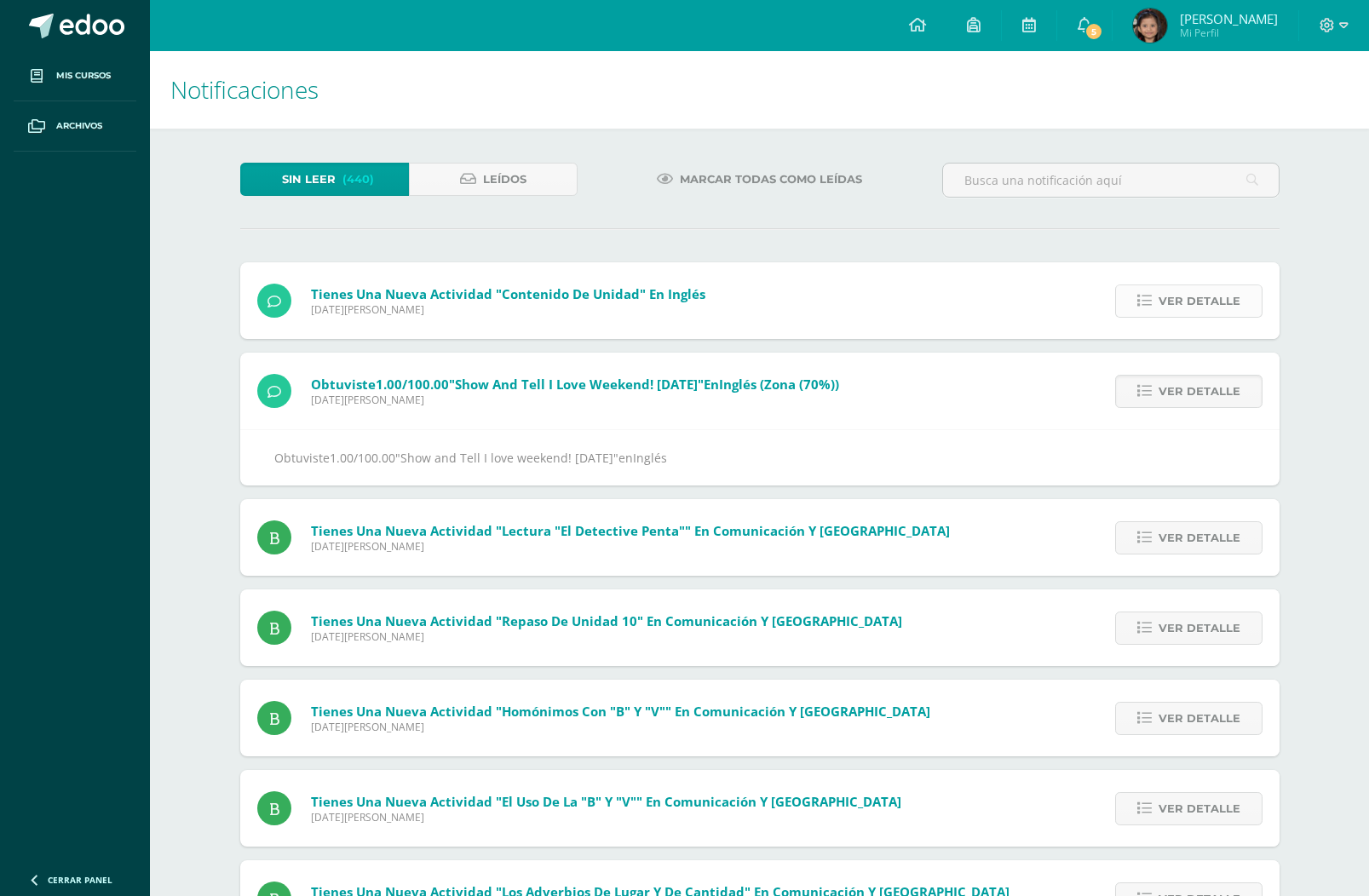
click at [1222, 304] on span "Ver detalle" at bounding box center [1199, 301] width 82 height 32
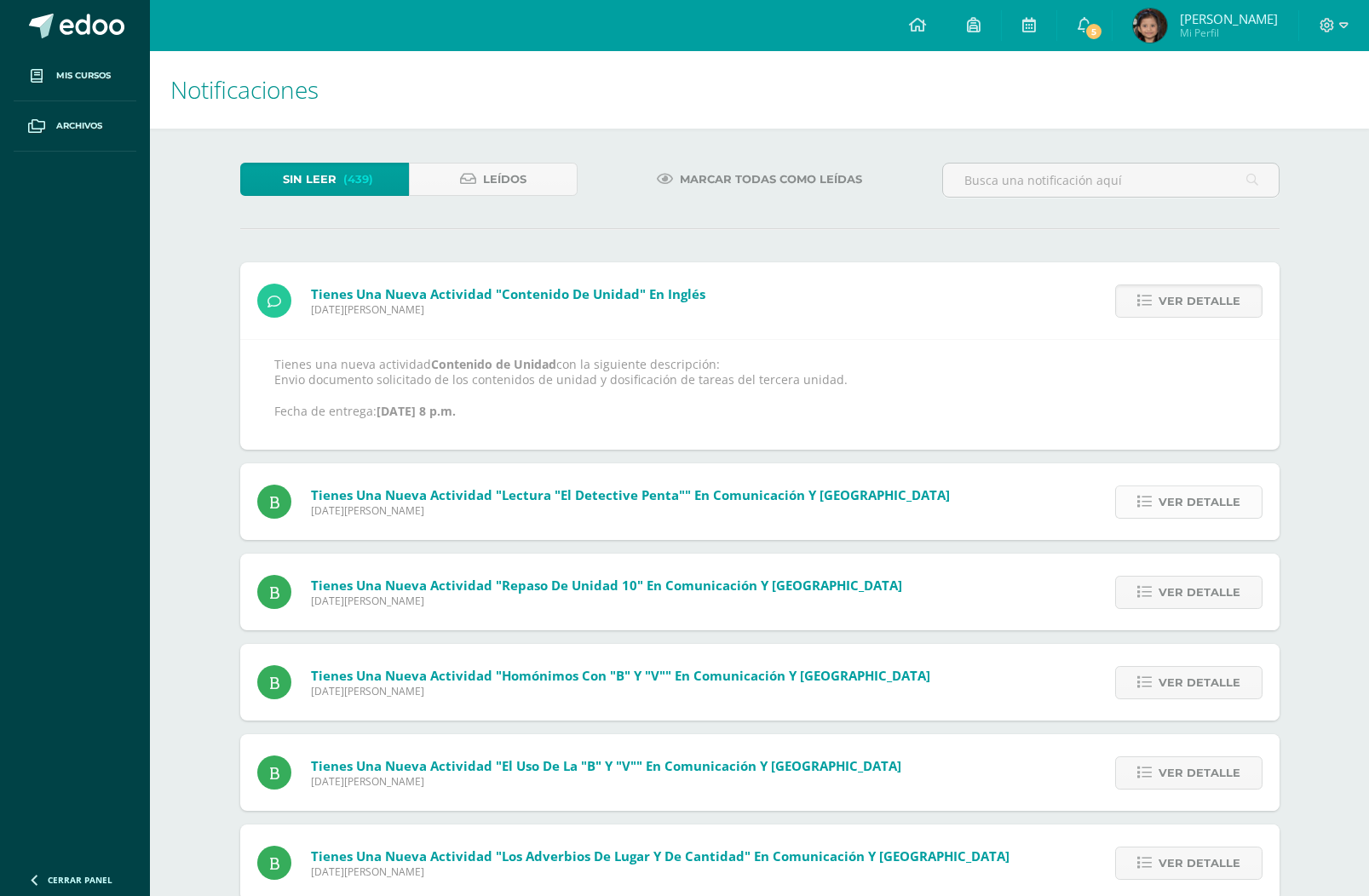
click at [1207, 500] on span "Ver detalle" at bounding box center [1199, 502] width 82 height 32
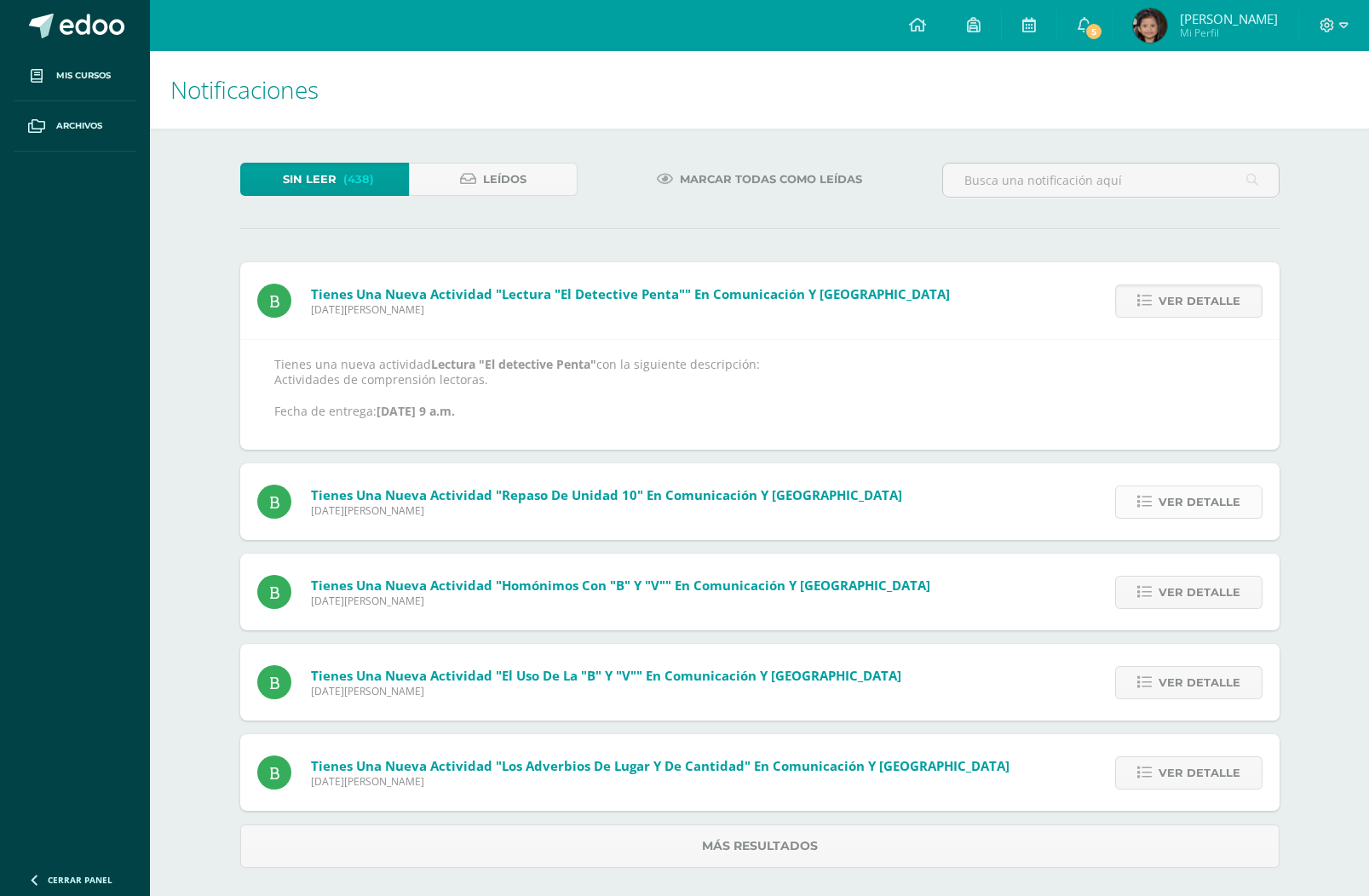
click at [1207, 500] on span "Ver detalle" at bounding box center [1199, 502] width 82 height 32
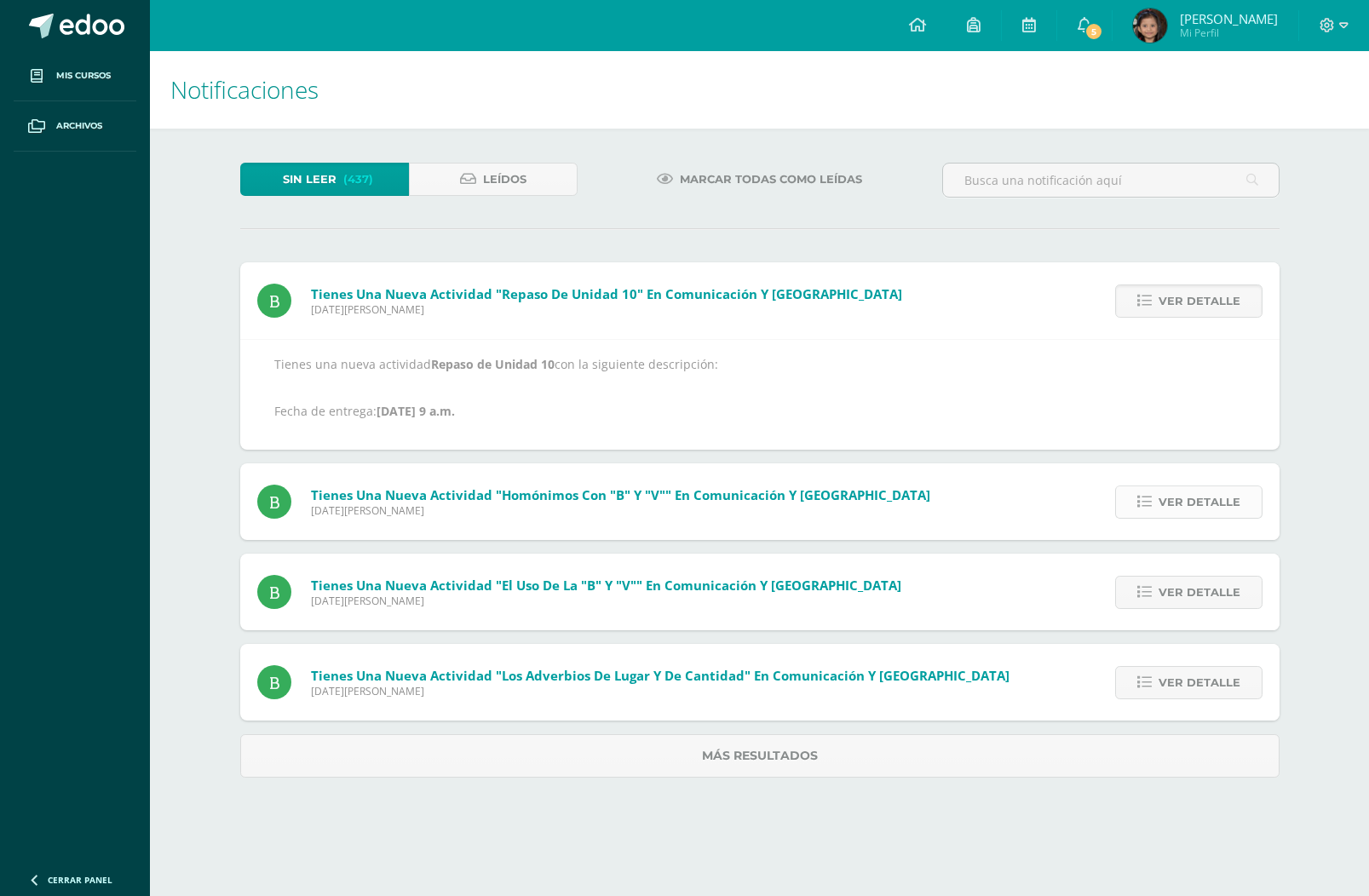
click at [1207, 500] on span "Ver detalle" at bounding box center [1199, 502] width 82 height 32
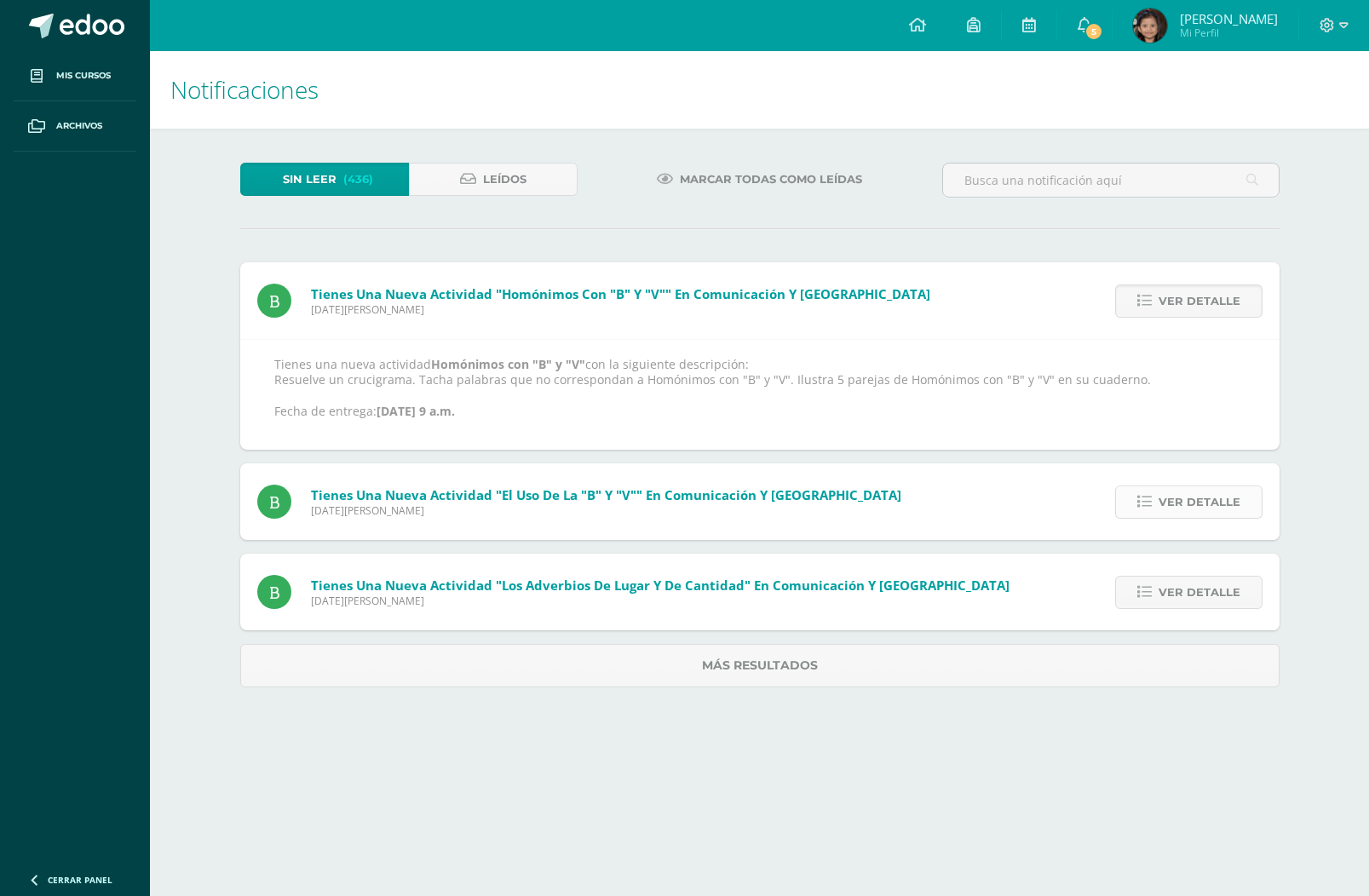
click at [1207, 500] on span "Ver detalle" at bounding box center [1199, 502] width 82 height 32
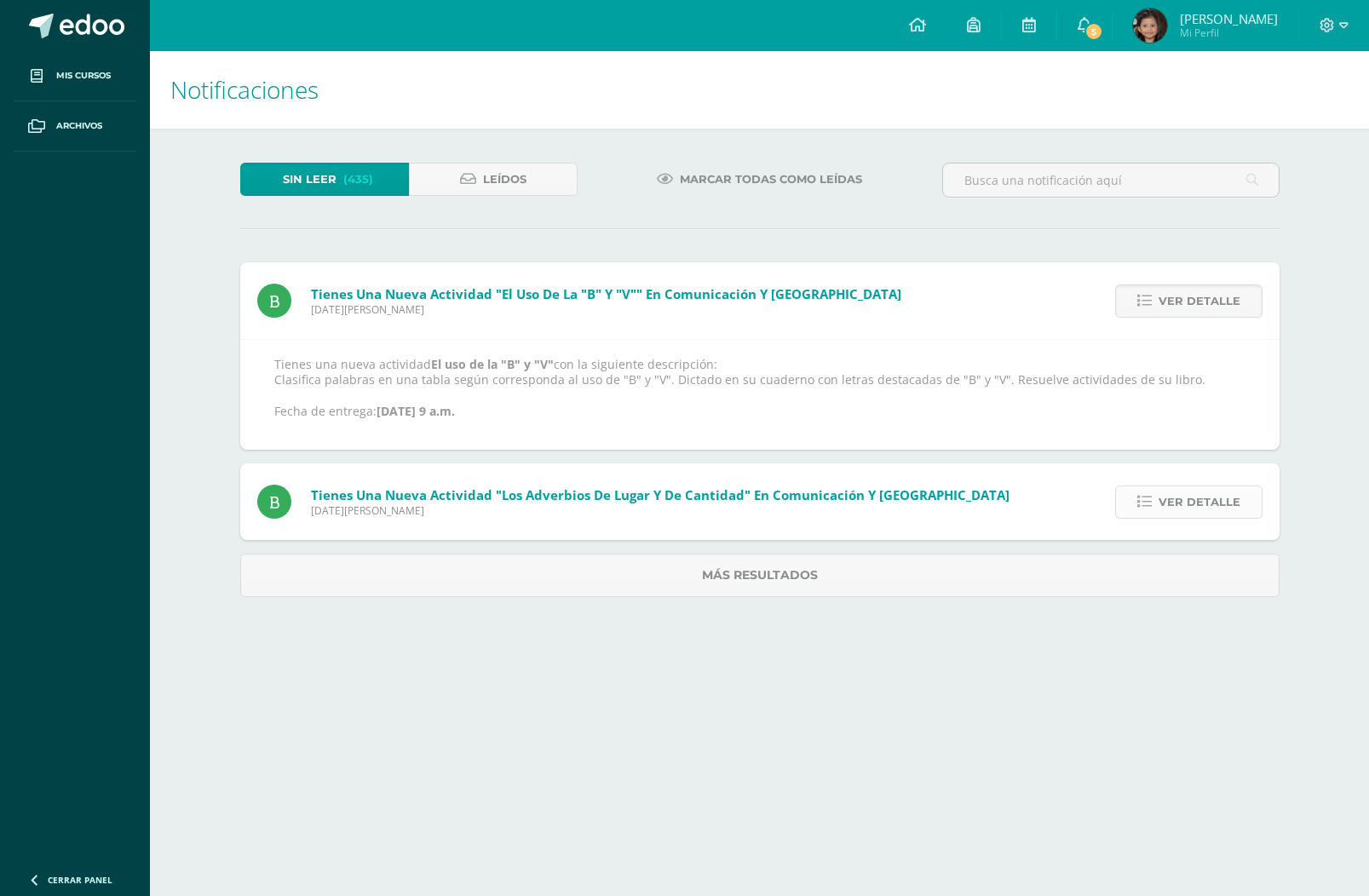
click at [1209, 511] on span "Ver detalle" at bounding box center [1199, 502] width 82 height 32
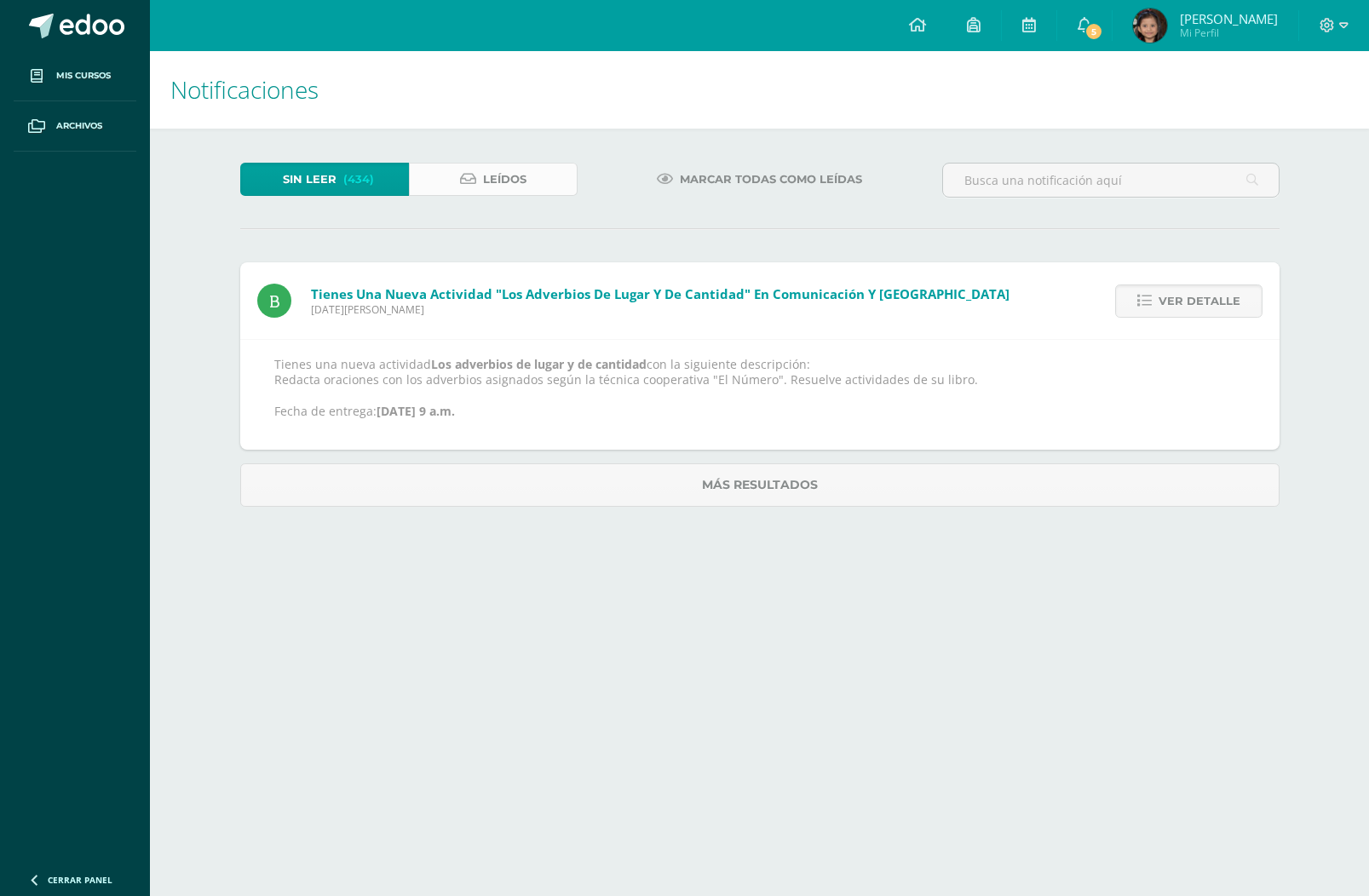
click at [513, 185] on span "Leídos" at bounding box center [504, 179] width 44 height 32
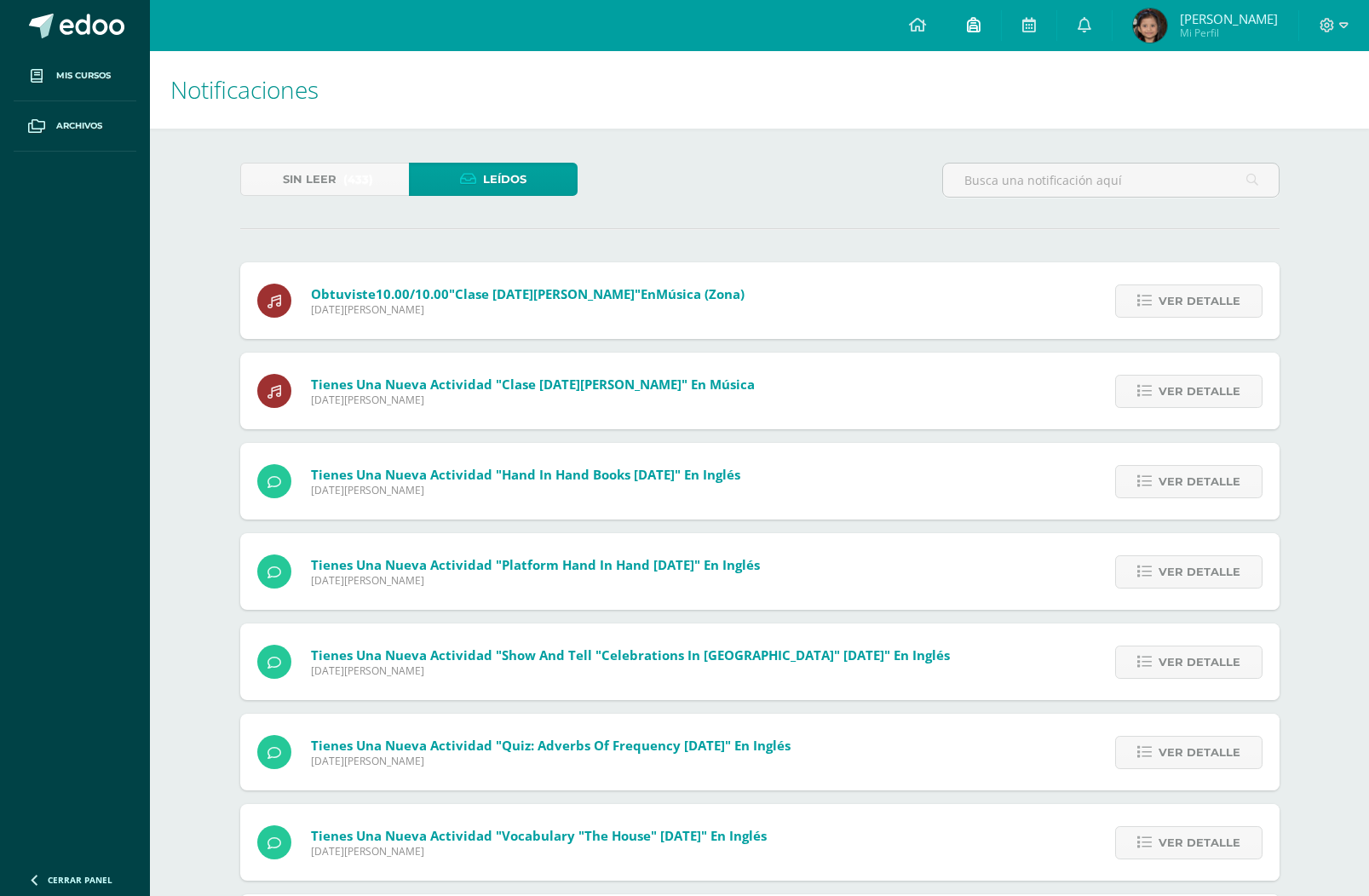
click at [990, 19] on link at bounding box center [973, 25] width 55 height 51
click at [1023, 32] on icon at bounding box center [1029, 24] width 14 height 16
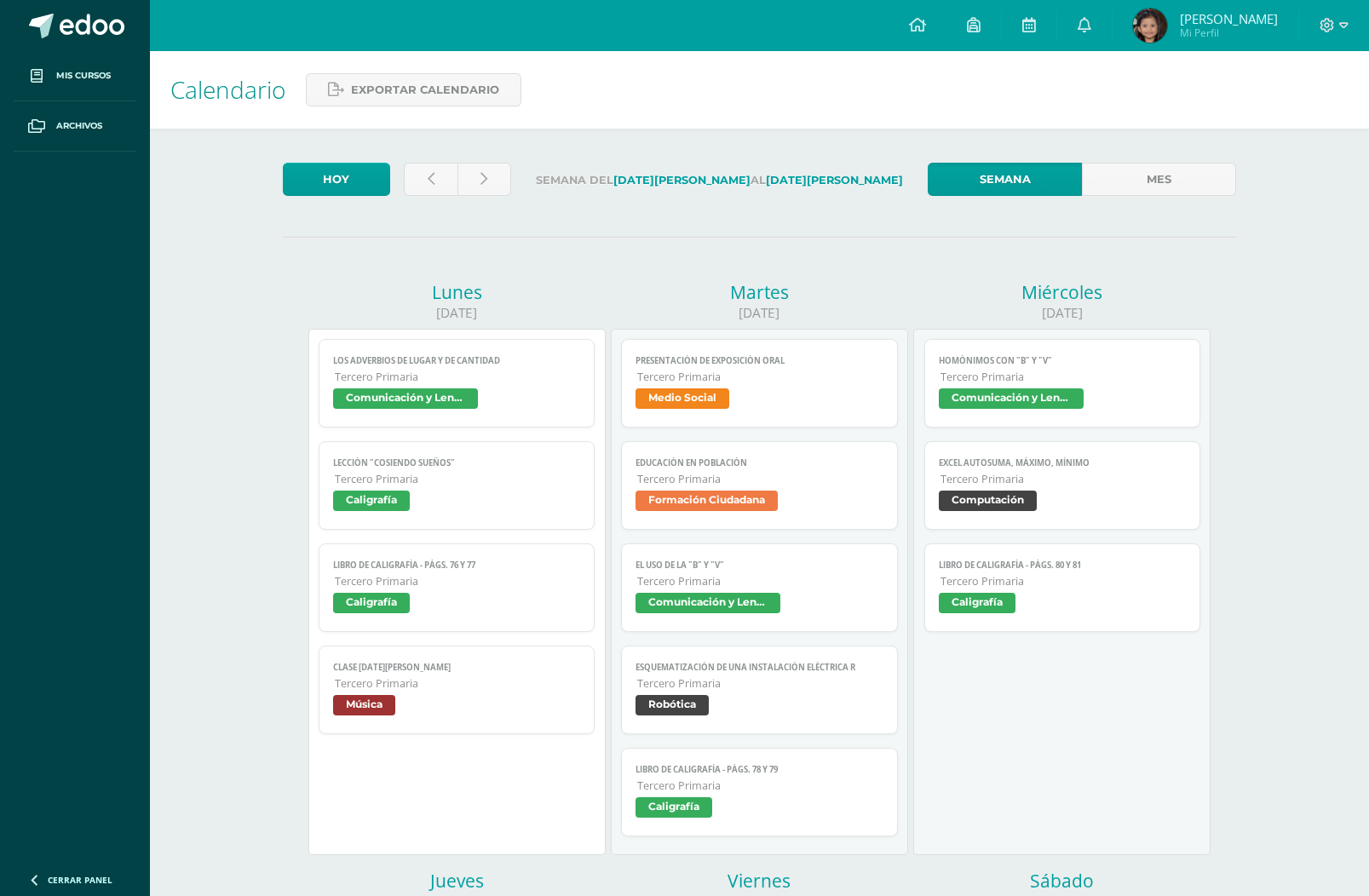
click at [712, 401] on span "Medio Social" at bounding box center [682, 398] width 94 height 20
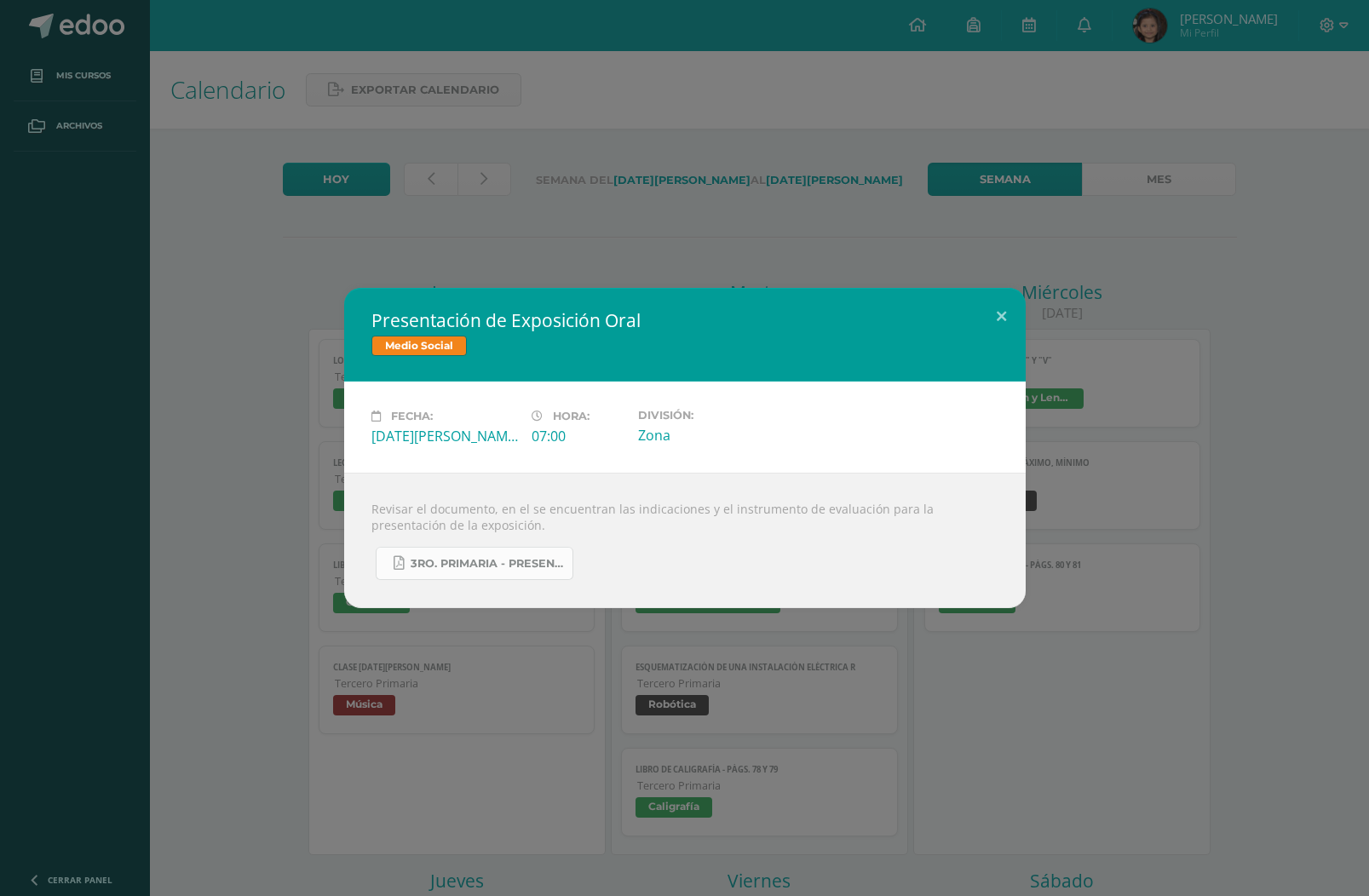
click at [514, 575] on link "3ro. Primaria - Presentación de Exposición Oral.pdf" at bounding box center [474, 563] width 197 height 33
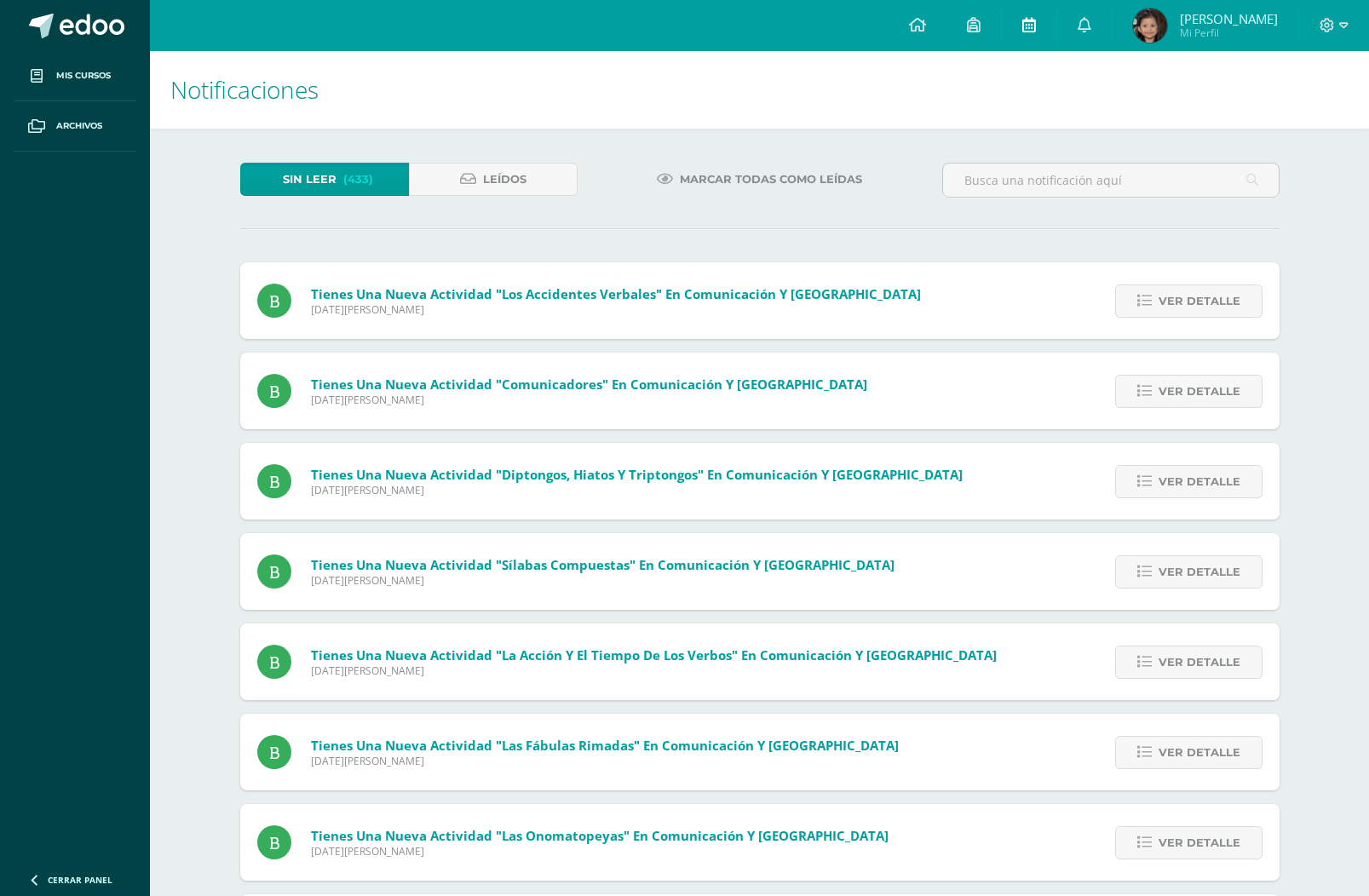
click at [1038, 30] on link at bounding box center [1029, 25] width 55 height 51
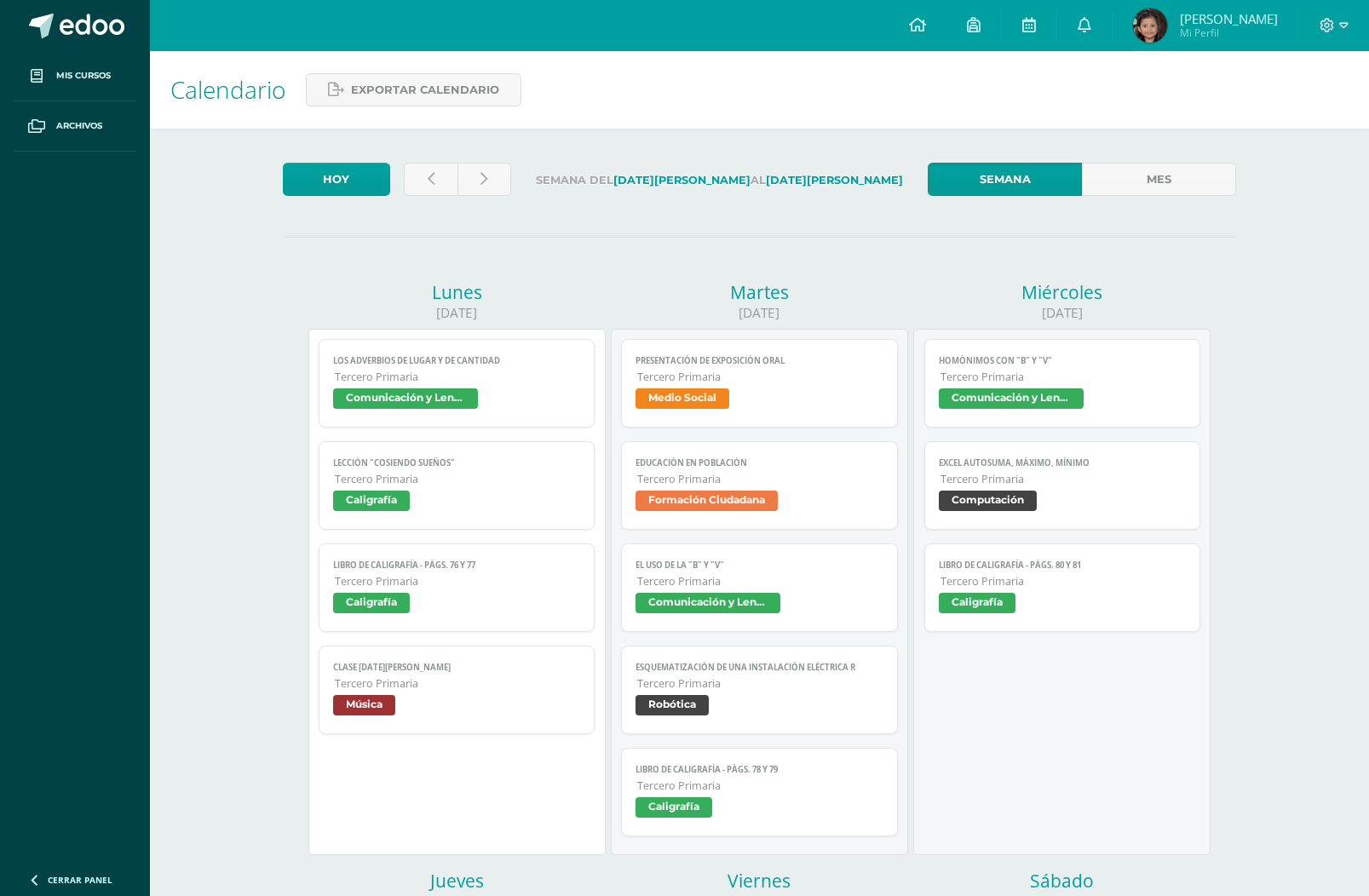
click at [753, 511] on span "Formación Ciudadana" at bounding box center [707, 500] width 143 height 20
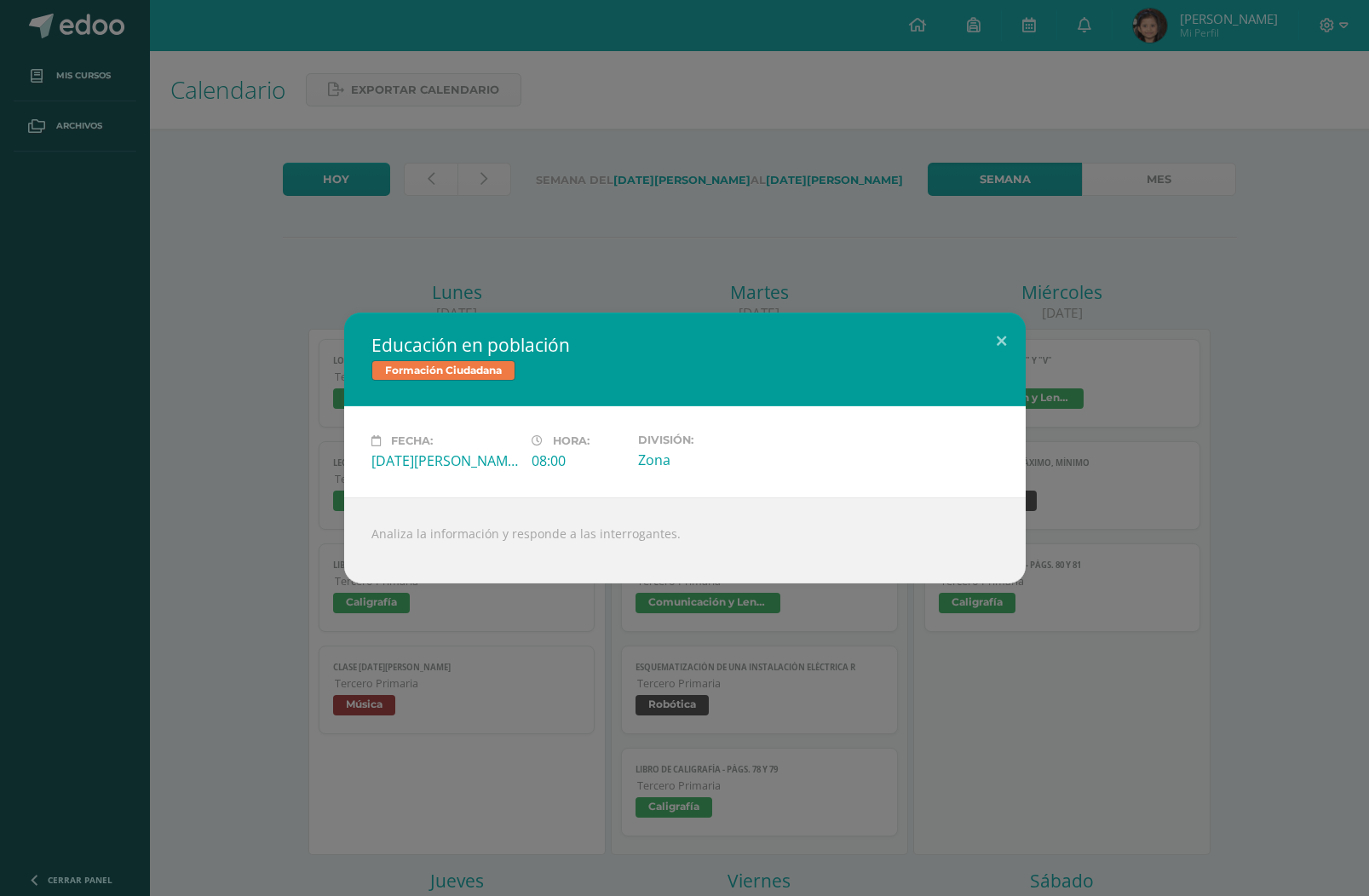
click at [1008, 334] on button at bounding box center [1001, 341] width 48 height 58
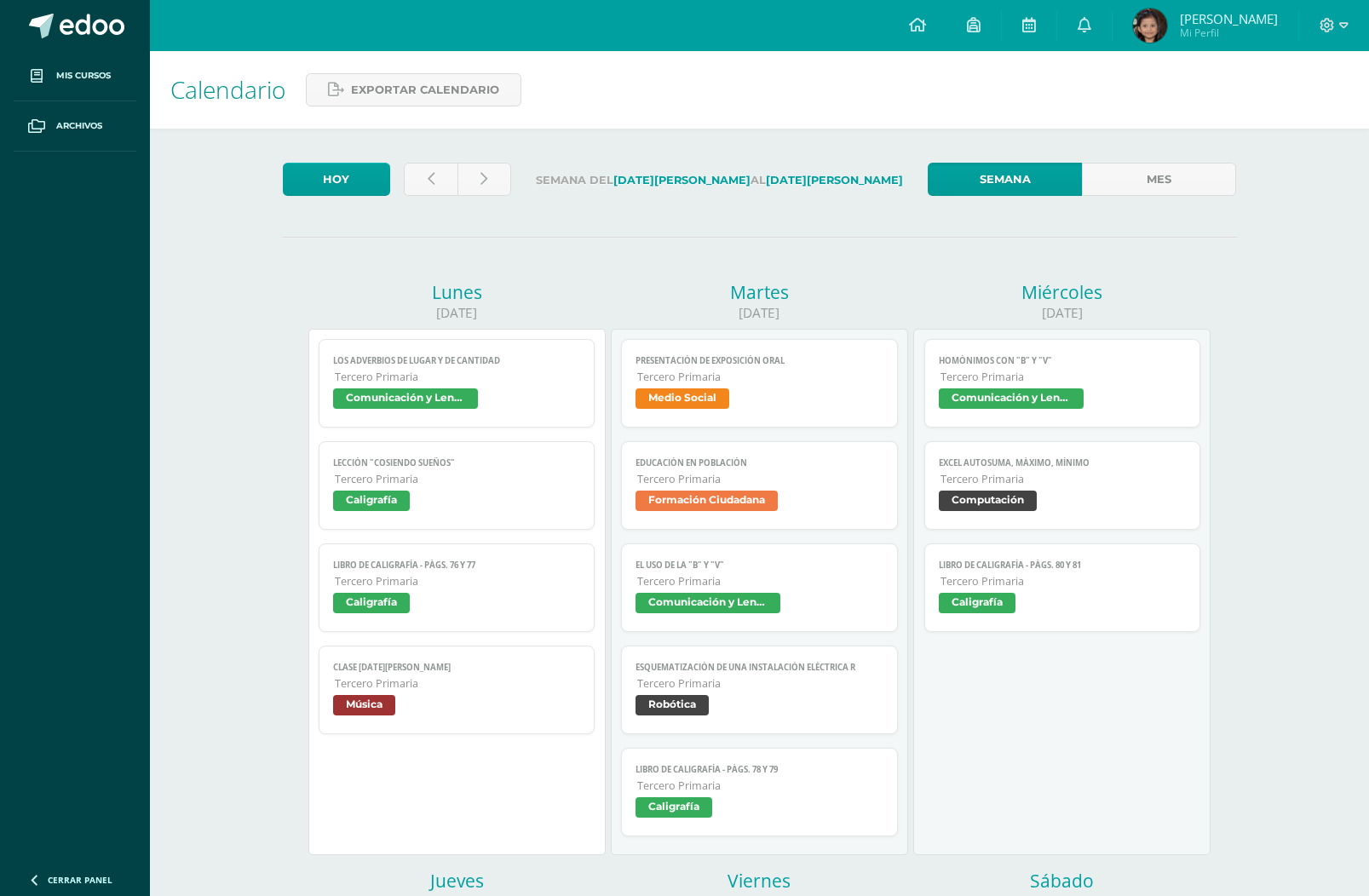
click at [755, 613] on span "Comunicación y Lenguaje" at bounding box center [708, 603] width 145 height 20
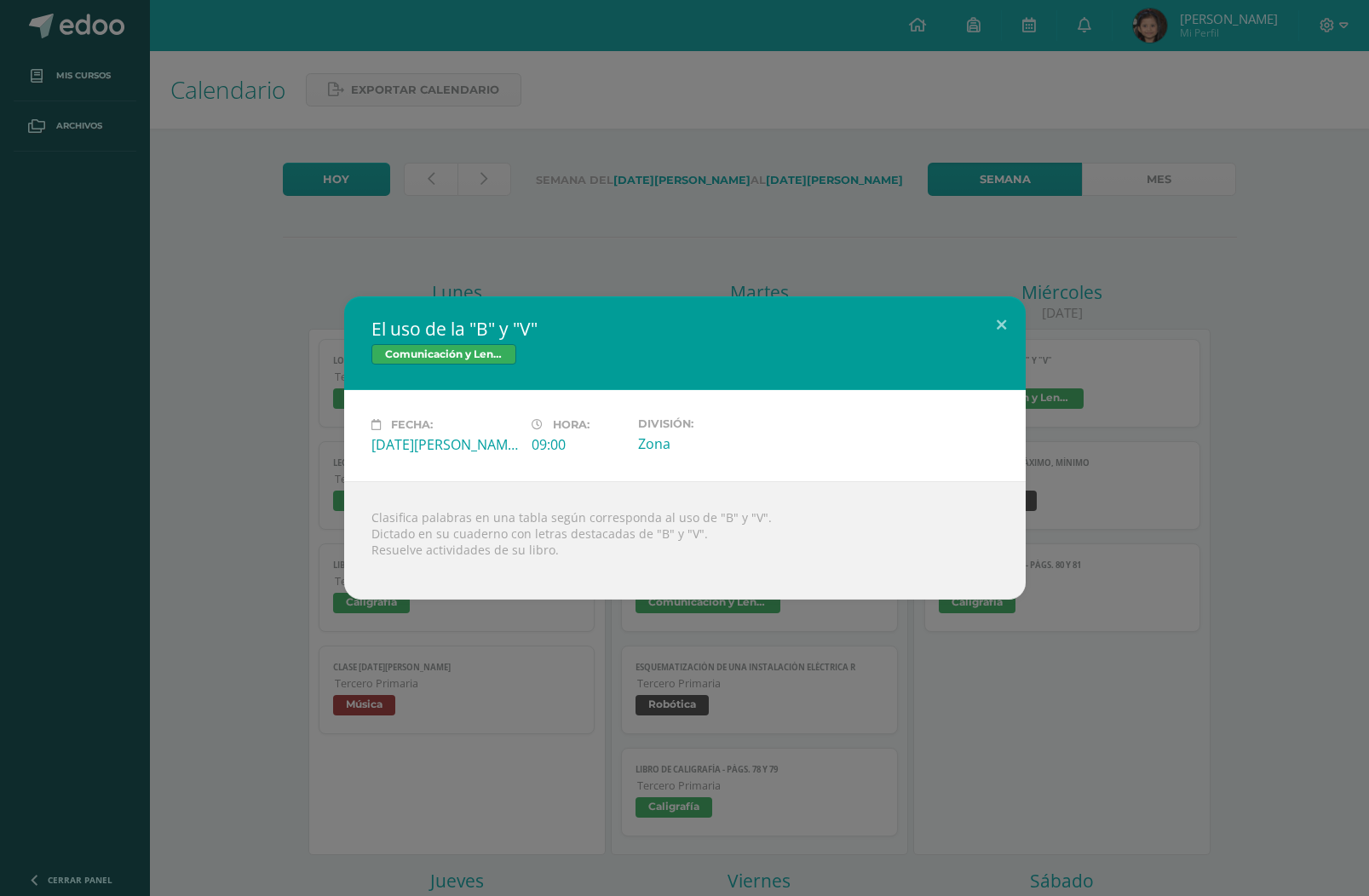
click at [1004, 317] on button at bounding box center [1001, 325] width 48 height 58
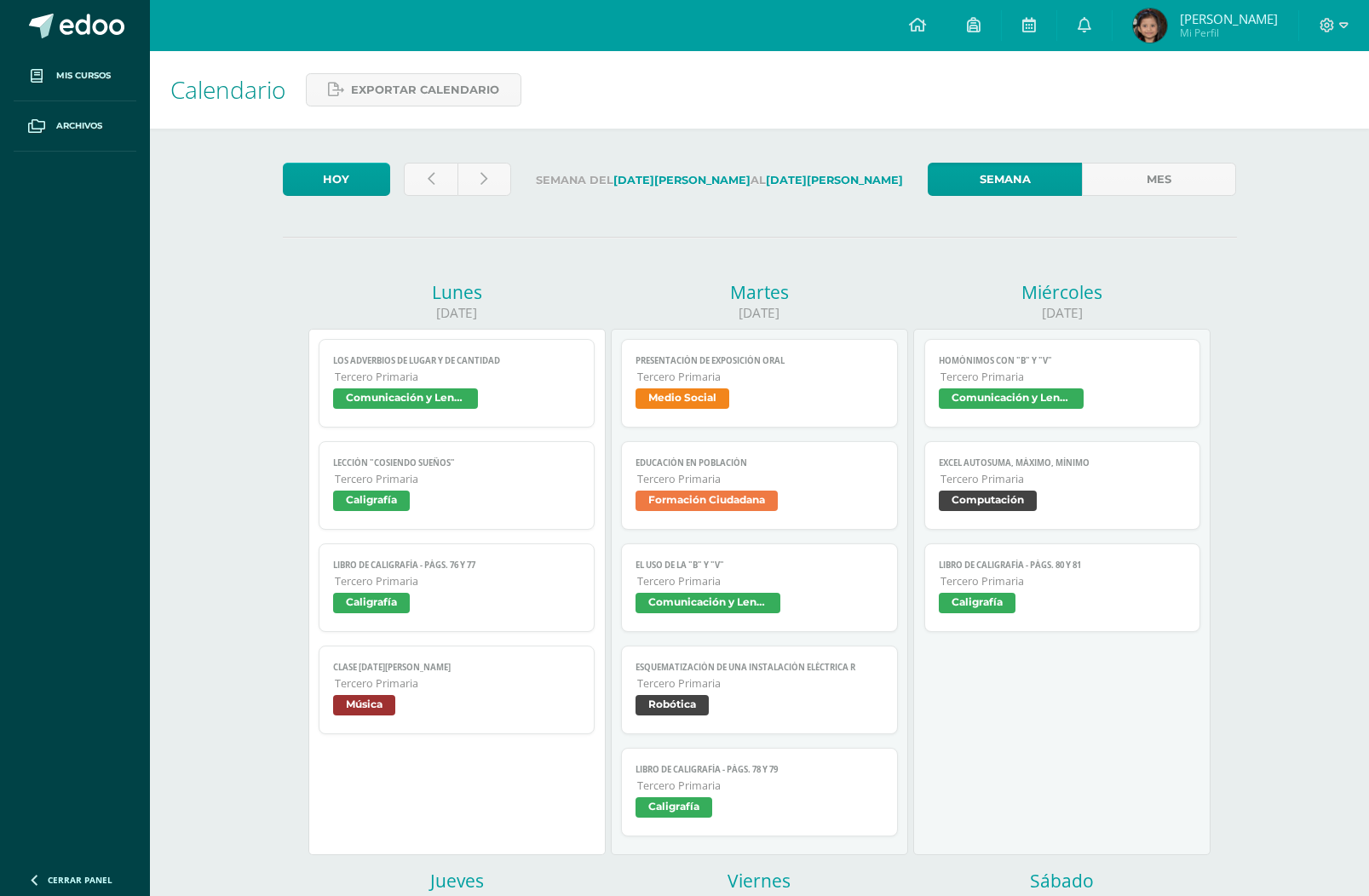
click at [687, 715] on span "Robótica" at bounding box center [672, 705] width 73 height 20
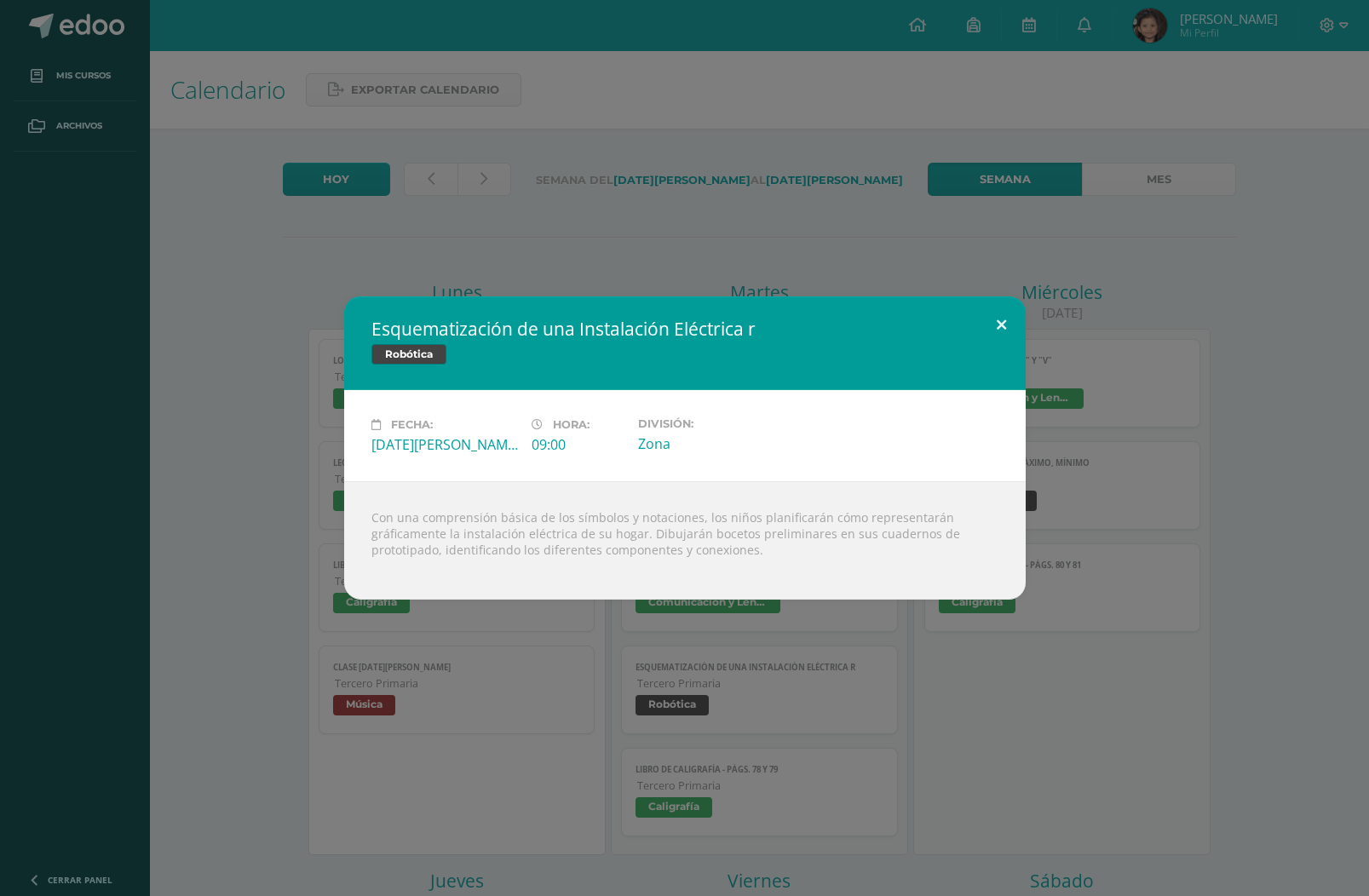
click at [1000, 329] on button at bounding box center [1001, 325] width 48 height 58
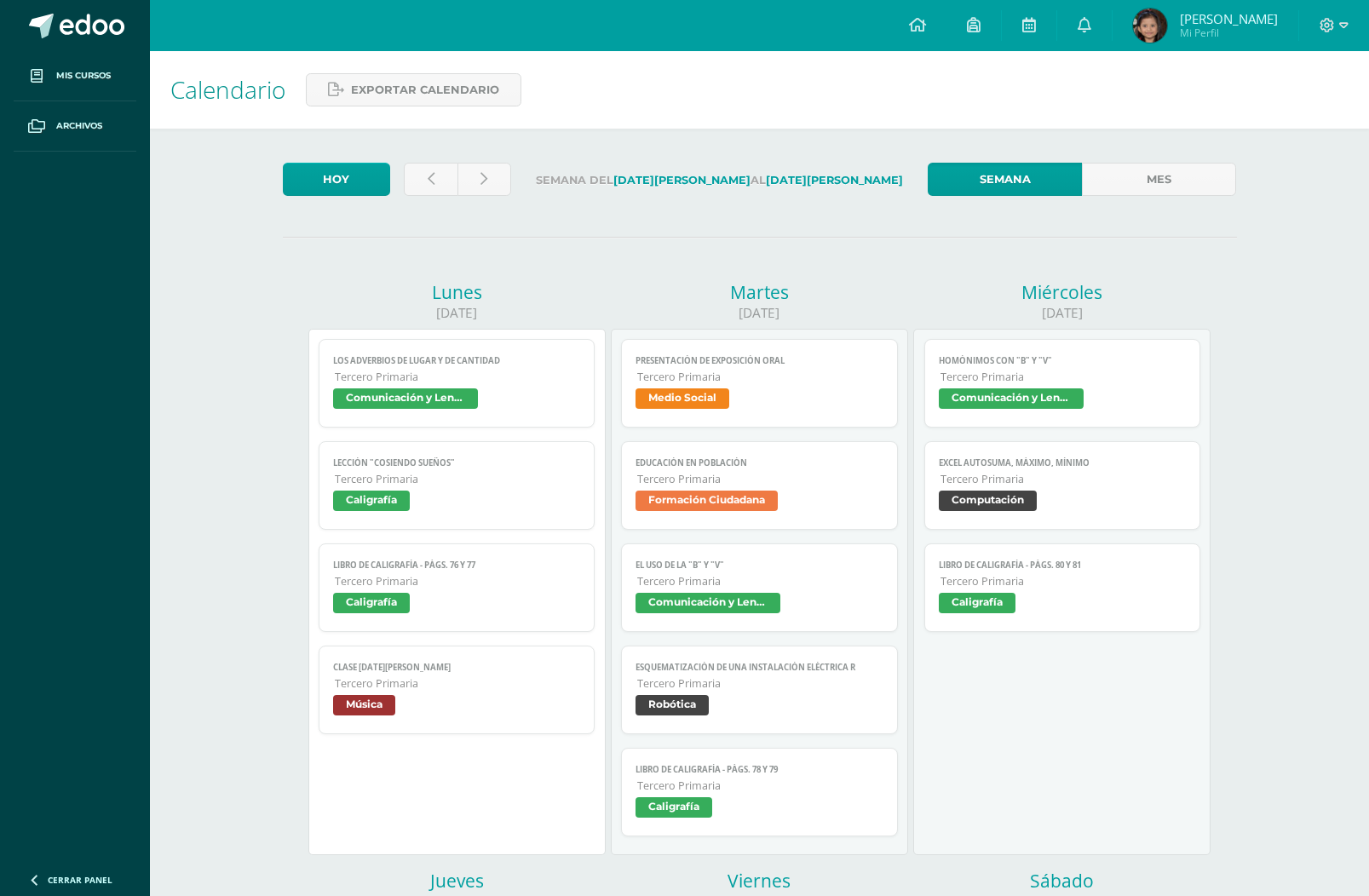
click at [660, 816] on span "Caligrafía" at bounding box center [674, 807] width 77 height 20
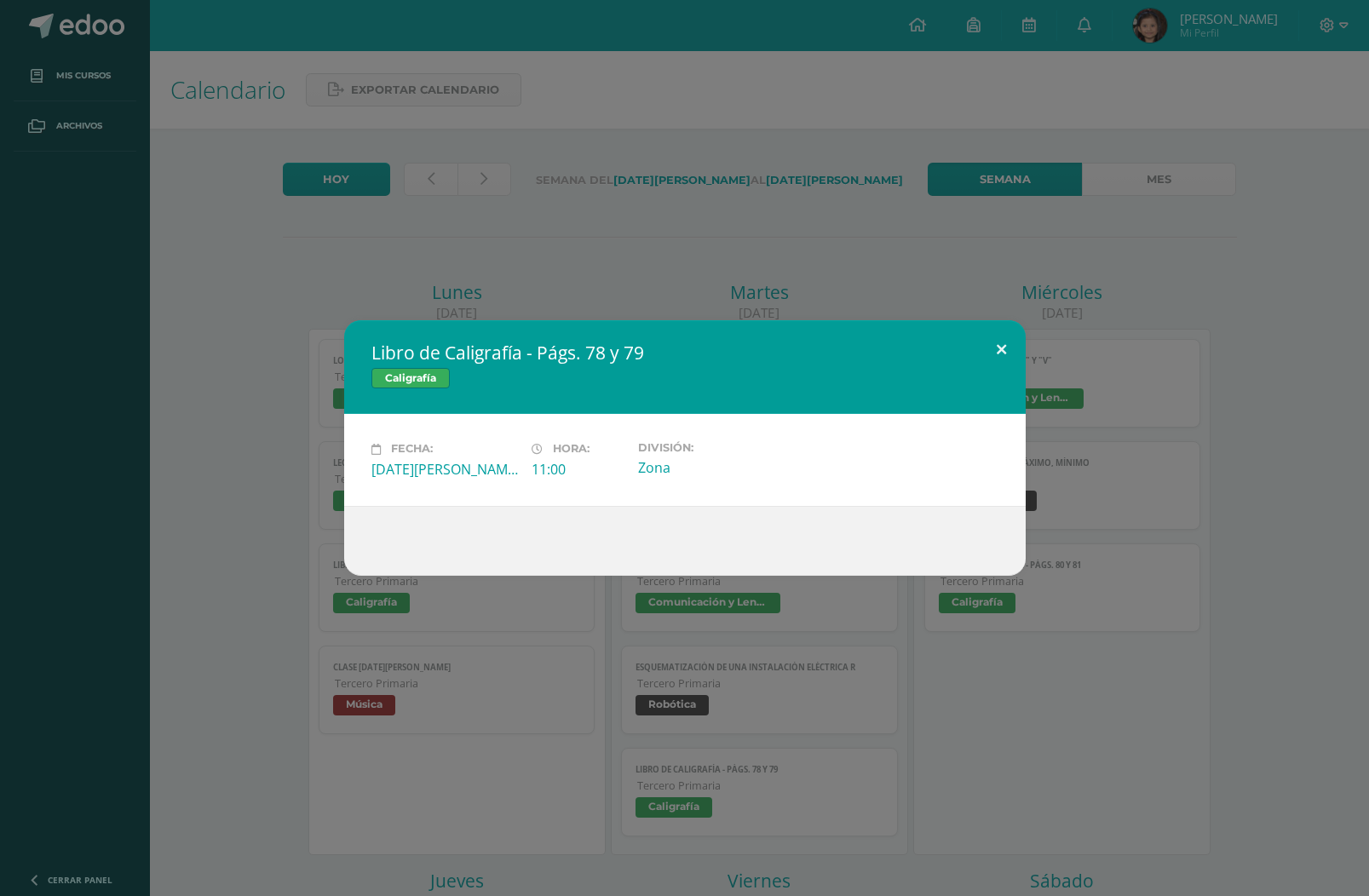
click at [1004, 340] on button at bounding box center [1001, 349] width 48 height 58
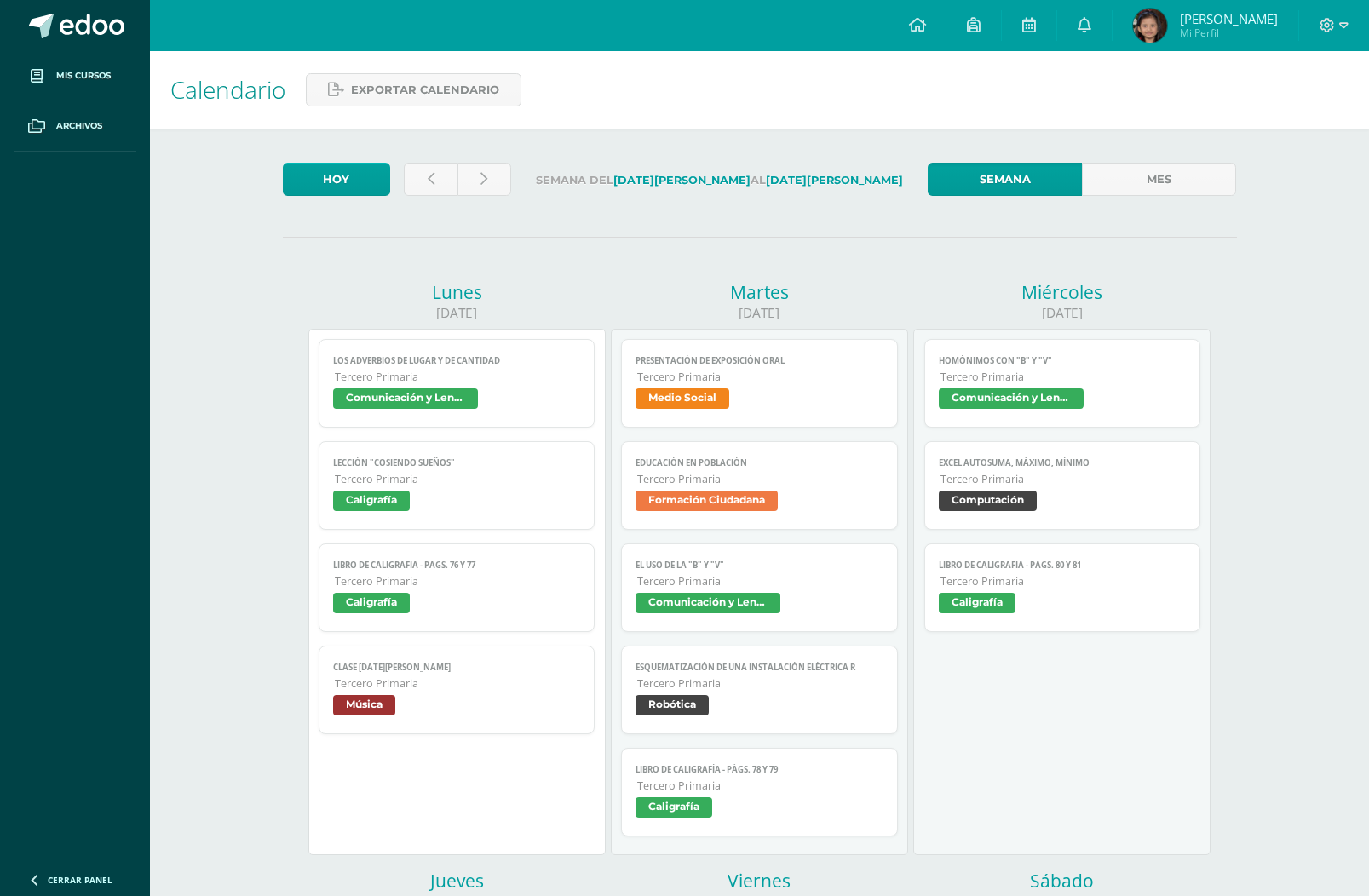
click at [712, 403] on span "Medio Social" at bounding box center [682, 398] width 94 height 20
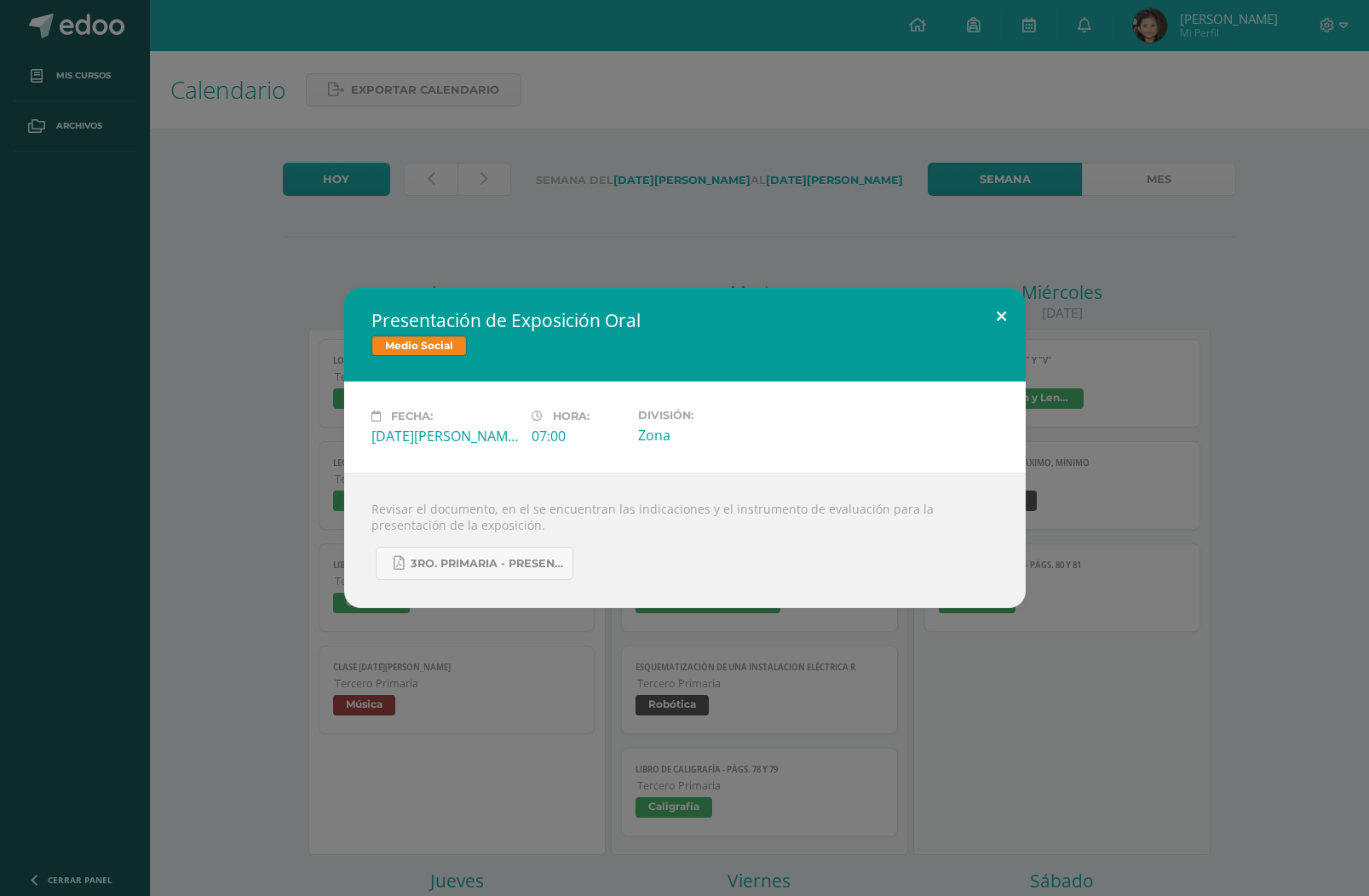
click at [995, 320] on button at bounding box center [1001, 317] width 48 height 58
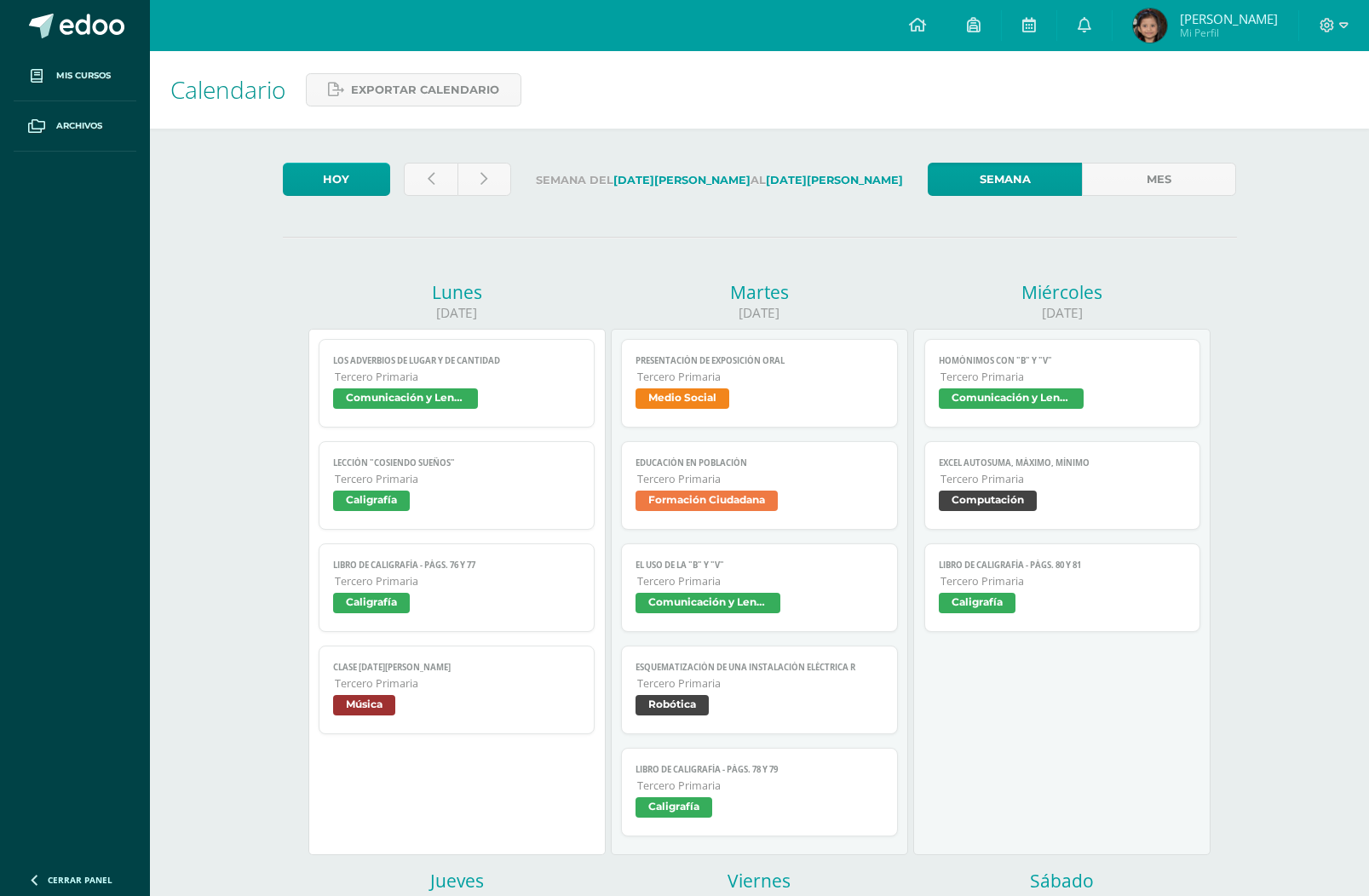
click at [698, 398] on span "Medio Social" at bounding box center [682, 398] width 94 height 20
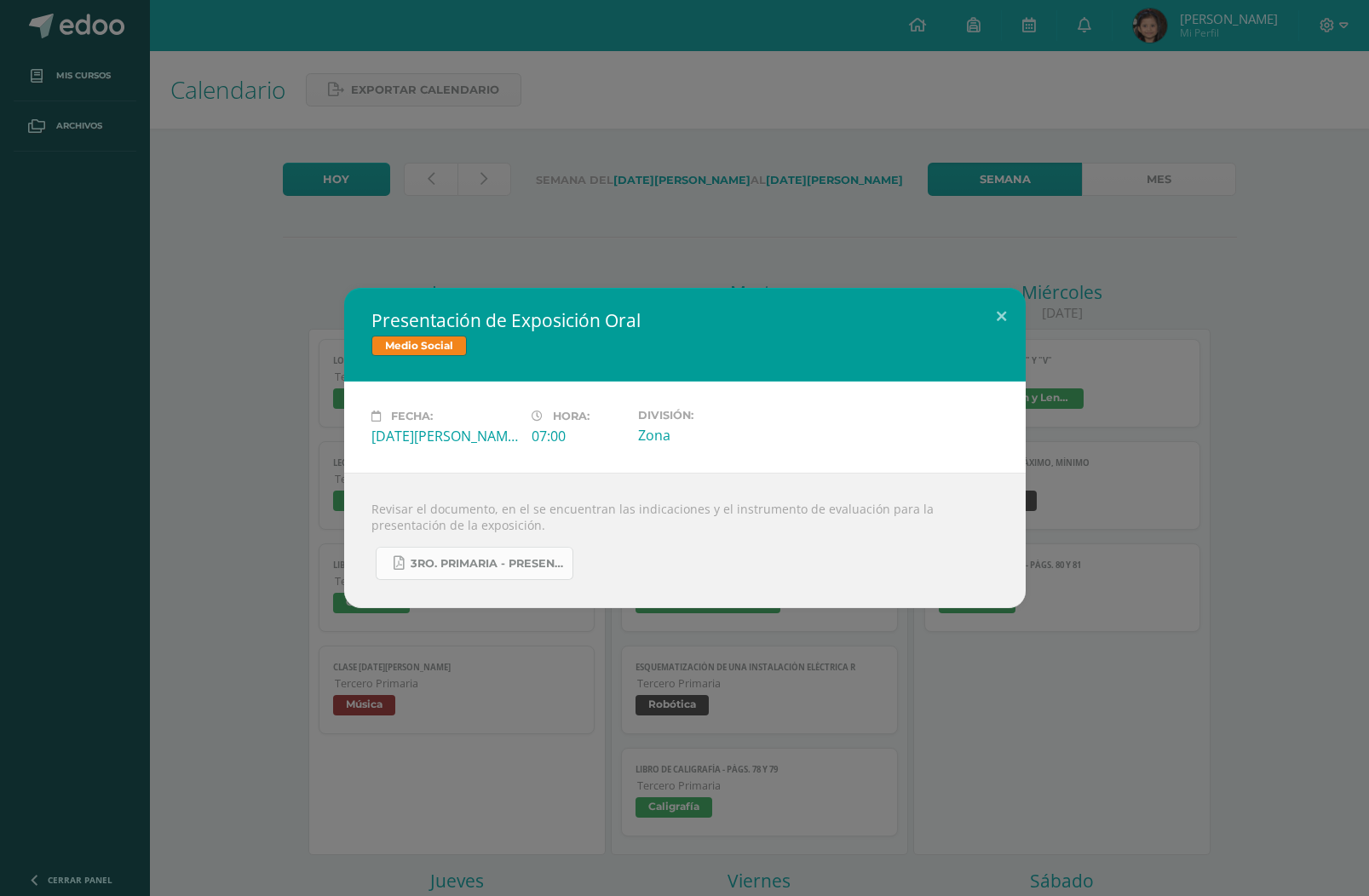
click at [492, 566] on span "3ro. Primaria - Presentación de Exposición Oral.pdf" at bounding box center [487, 563] width 153 height 14
